Goal: Information Seeking & Learning: Learn about a topic

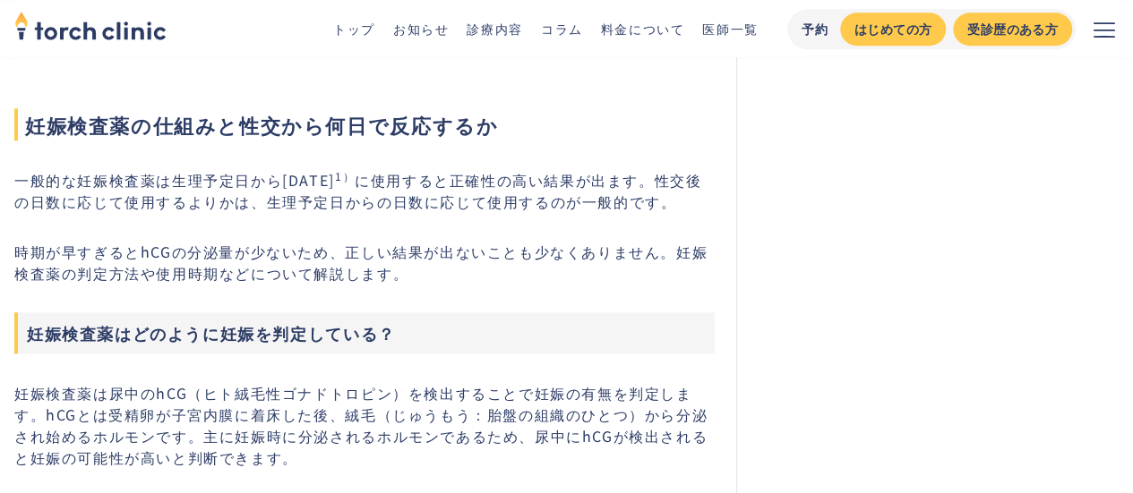
scroll to position [806, 0]
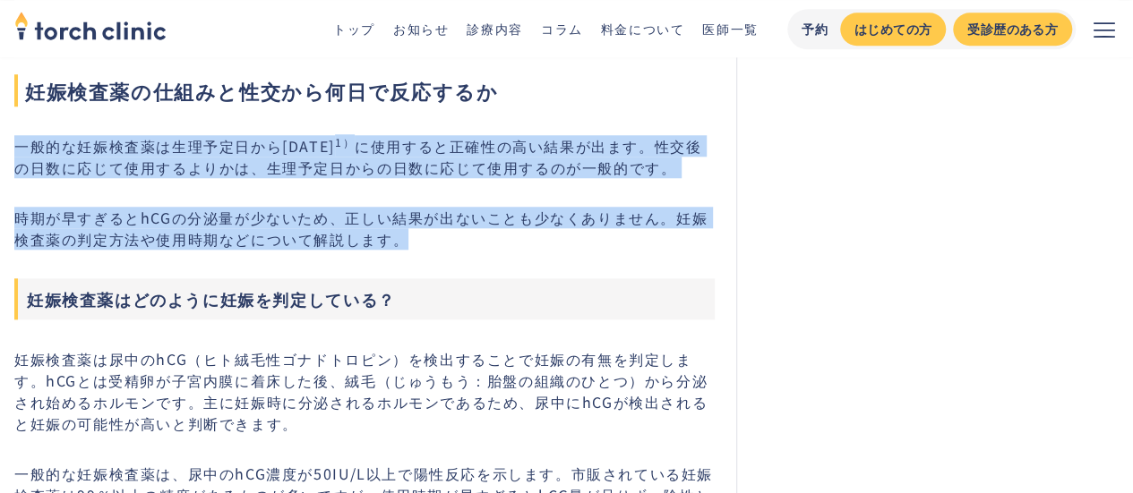
drag, startPoint x: 12, startPoint y: 141, endPoint x: 657, endPoint y: 247, distance: 654.2
click at [657, 247] on p "時期が早すぎるとhCGの分泌量が少ないため、正しい結果が出ないことも少なくありません。妊娠検査薬の判定方法や使用時期などについて解説します。" at bounding box center [364, 228] width 700 height 43
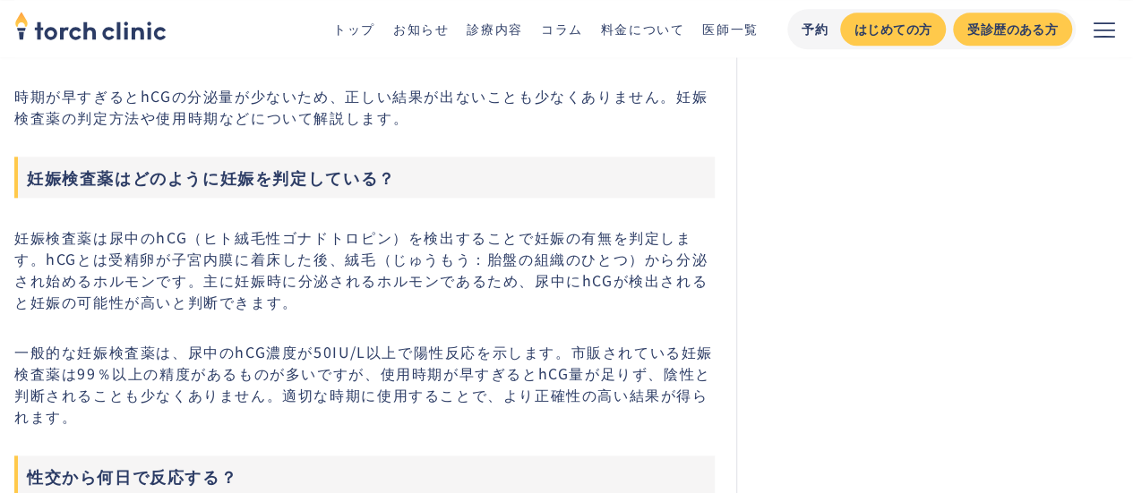
scroll to position [985, 0]
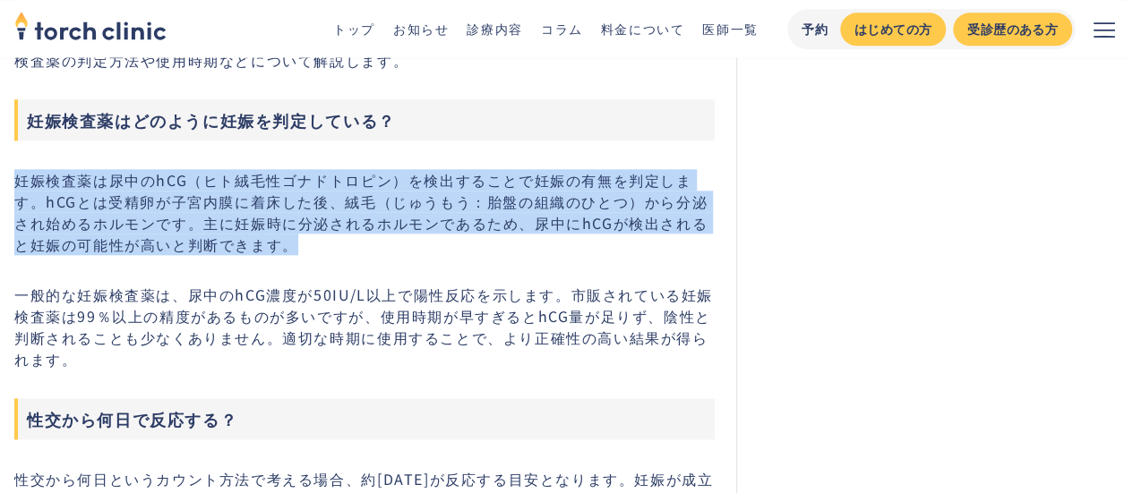
drag, startPoint x: 20, startPoint y: 167, endPoint x: 372, endPoint y: 252, distance: 362.9
click at [372, 252] on p "妊娠検査薬は尿中のhCG（ヒト絨毛性ゴナドトロピン）を検出することで妊娠の有無を判定します。hCGとは受精卵が子宮内膜に着床した後、絨毛（じゅうもう：胎盤の組…" at bounding box center [364, 212] width 700 height 86
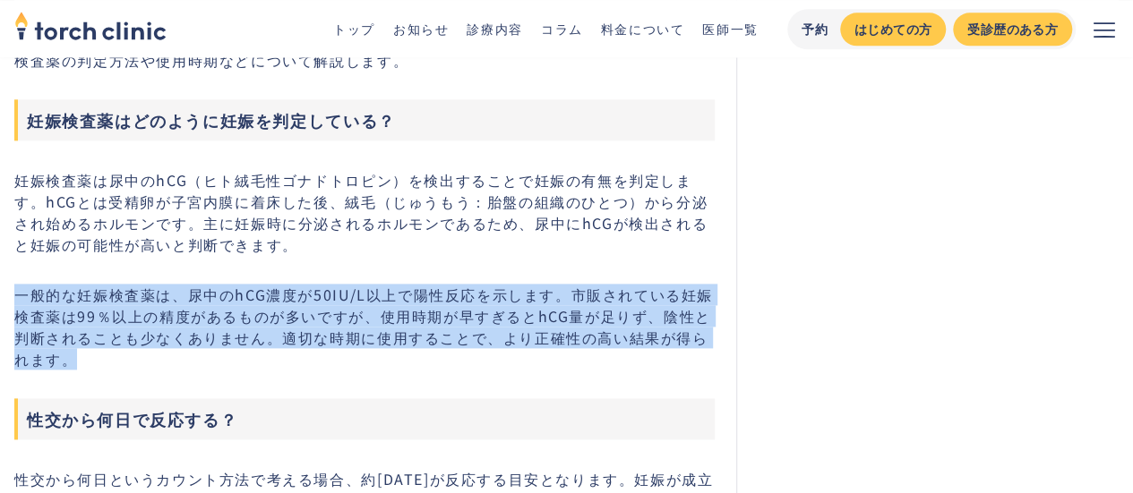
drag, startPoint x: 21, startPoint y: 293, endPoint x: 63, endPoint y: 357, distance: 76.5
click at [63, 357] on p "一般的な妊娠検査薬は、尿中のhCG濃度が50IU/L以上で陽性反応を示します。市販されている妊娠検査薬は99％以上の精度があるものが多いですが、使用時期が早す…" at bounding box center [364, 327] width 700 height 86
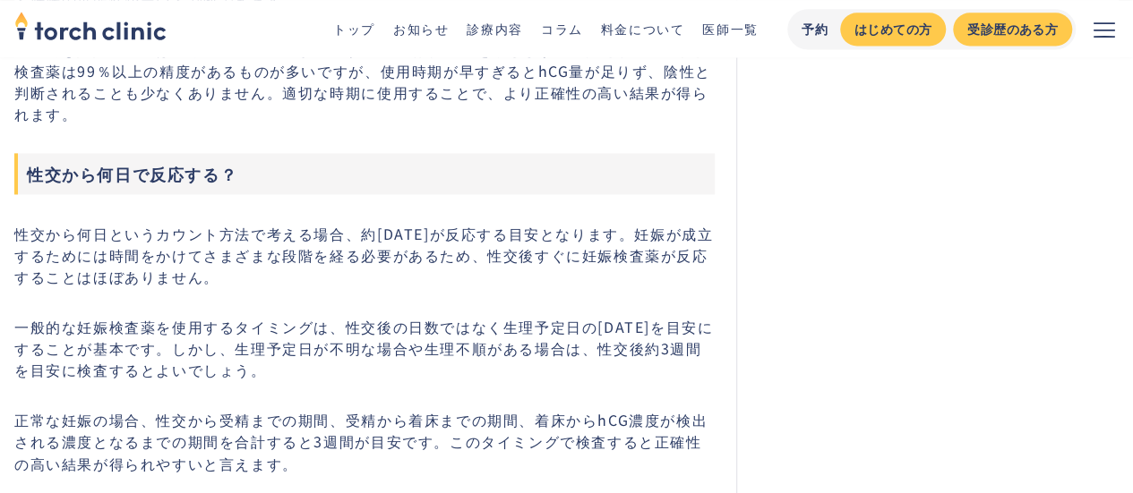
scroll to position [1254, 0]
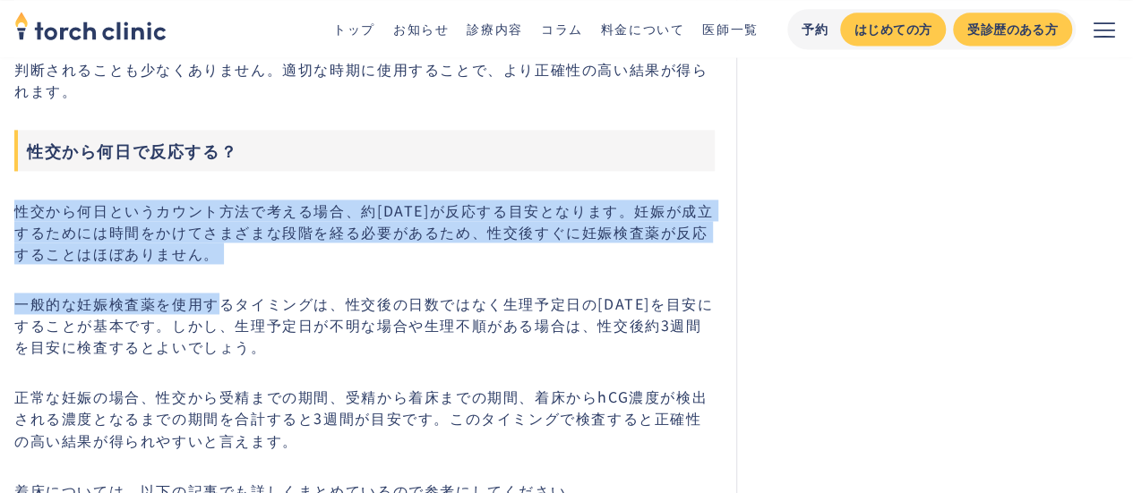
drag, startPoint x: 21, startPoint y: 210, endPoint x: 218, endPoint y: 304, distance: 218.7
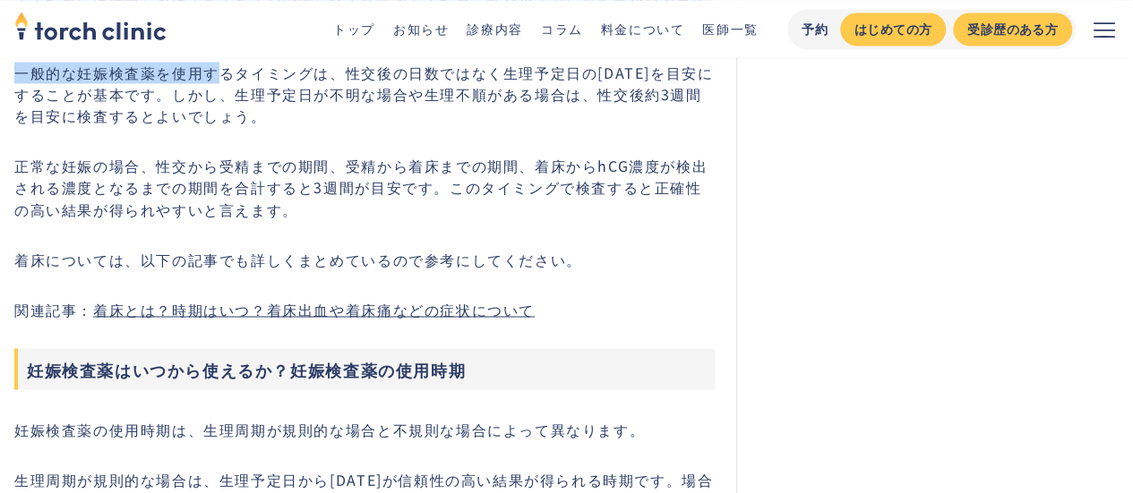
scroll to position [1522, 0]
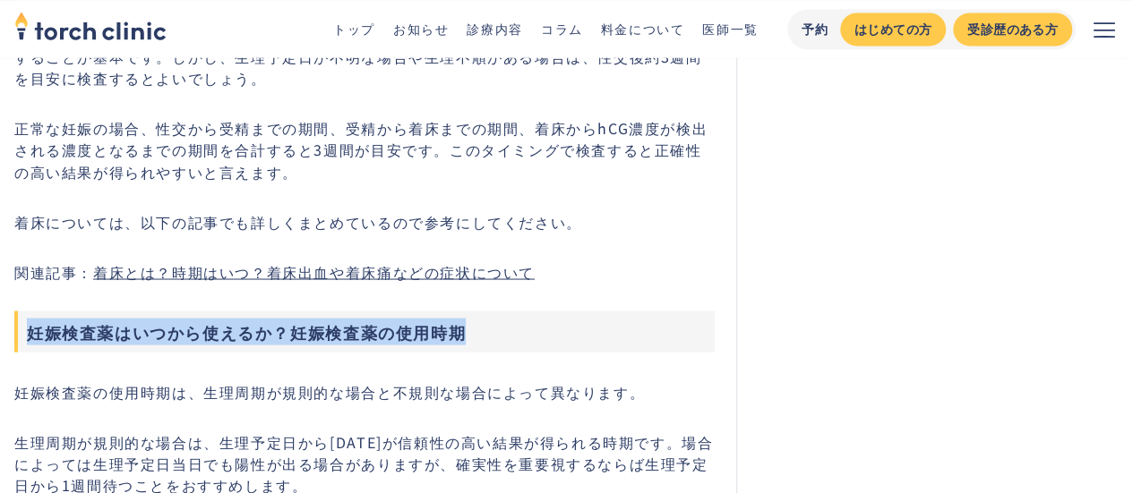
drag, startPoint x: 35, startPoint y: 334, endPoint x: 476, endPoint y: 351, distance: 441.7
click at [475, 339] on h3 "妊娠検査薬はいつから使えるか？妊娠検査薬の使用時期" at bounding box center [364, 331] width 700 height 41
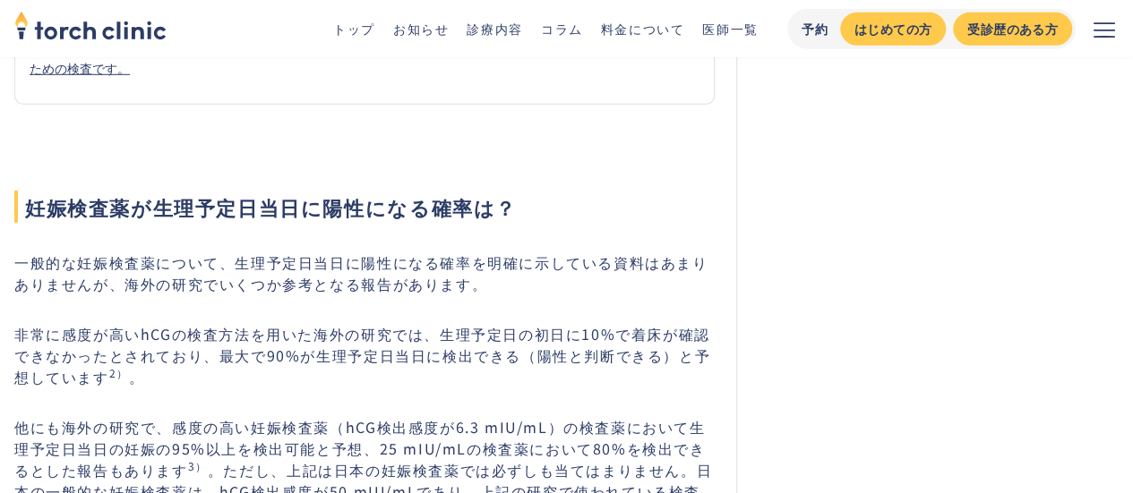
scroll to position [2686, 0]
